Goal: Task Accomplishment & Management: Use online tool/utility

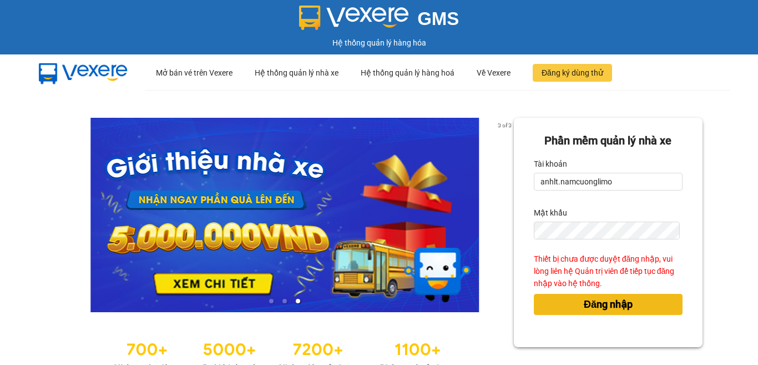
click at [607, 306] on span "Đăng nhập" at bounding box center [608, 304] width 49 height 16
click at [607, 305] on span "Đăng nhập" at bounding box center [608, 304] width 49 height 16
click at [607, 305] on div "Phần mềm quản lý nhà xe Tài khoản anhlt.namcuonglimo Mật khẩu Thiết bị chưa đượ…" at bounding box center [608, 232] width 189 height 229
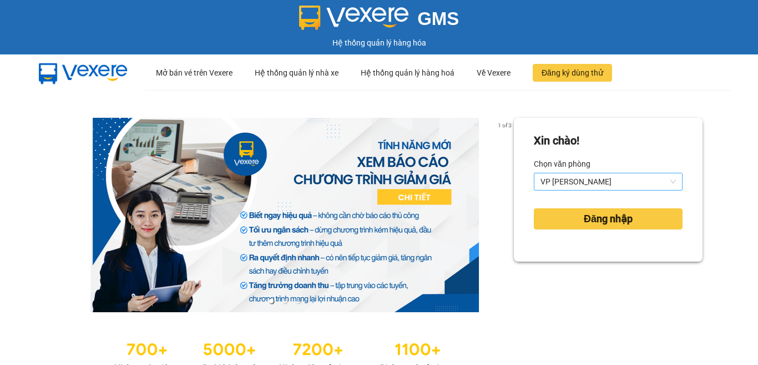
click at [616, 183] on span "VP [PERSON_NAME]" at bounding box center [608, 181] width 135 height 17
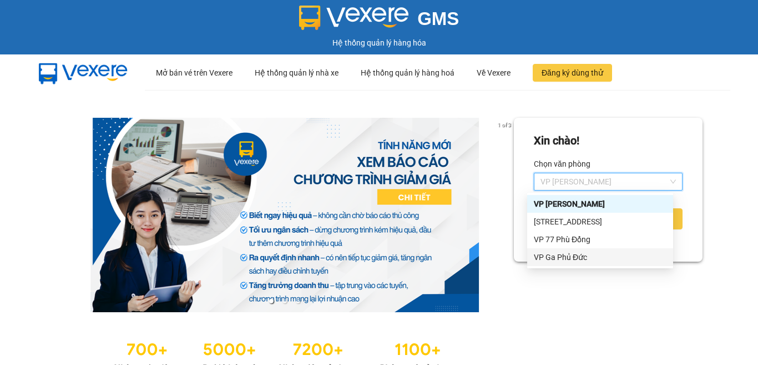
click at [570, 259] on div "VP Ga Phủ Đức" at bounding box center [600, 257] width 133 height 12
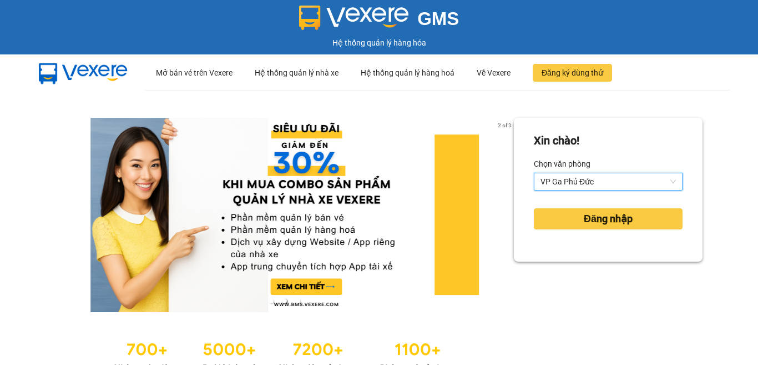
click at [604, 230] on div "Đăng nhập" at bounding box center [608, 219] width 149 height 30
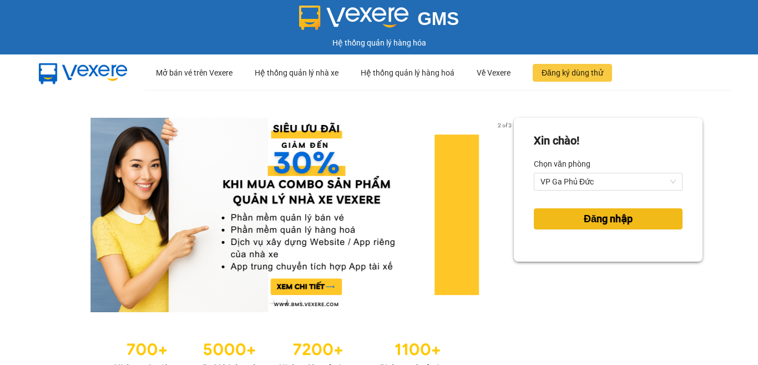
click at [603, 225] on span "Đăng nhập" at bounding box center [608, 219] width 49 height 16
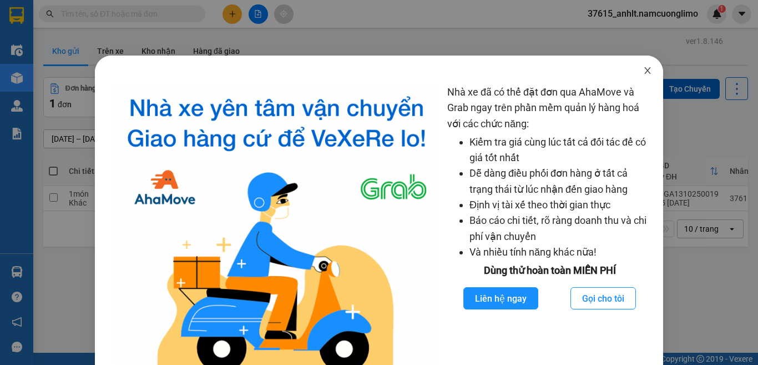
click at [634, 72] on span "Close" at bounding box center [647, 71] width 31 height 31
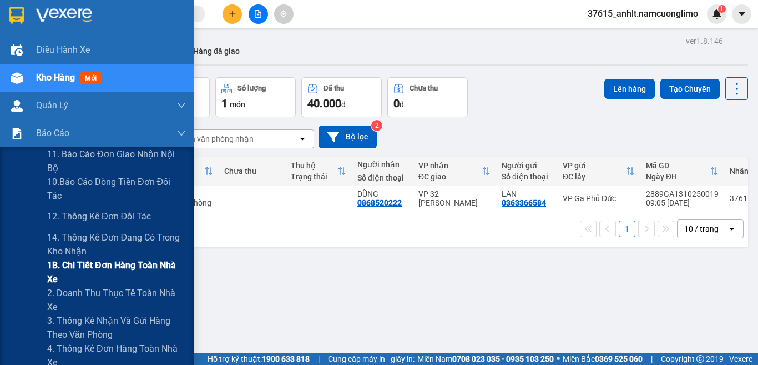
click at [79, 273] on span "1B. Chi tiết đơn hàng toàn nhà xe" at bounding box center [116, 272] width 139 height 28
